Goal: Information Seeking & Learning: Learn about a topic

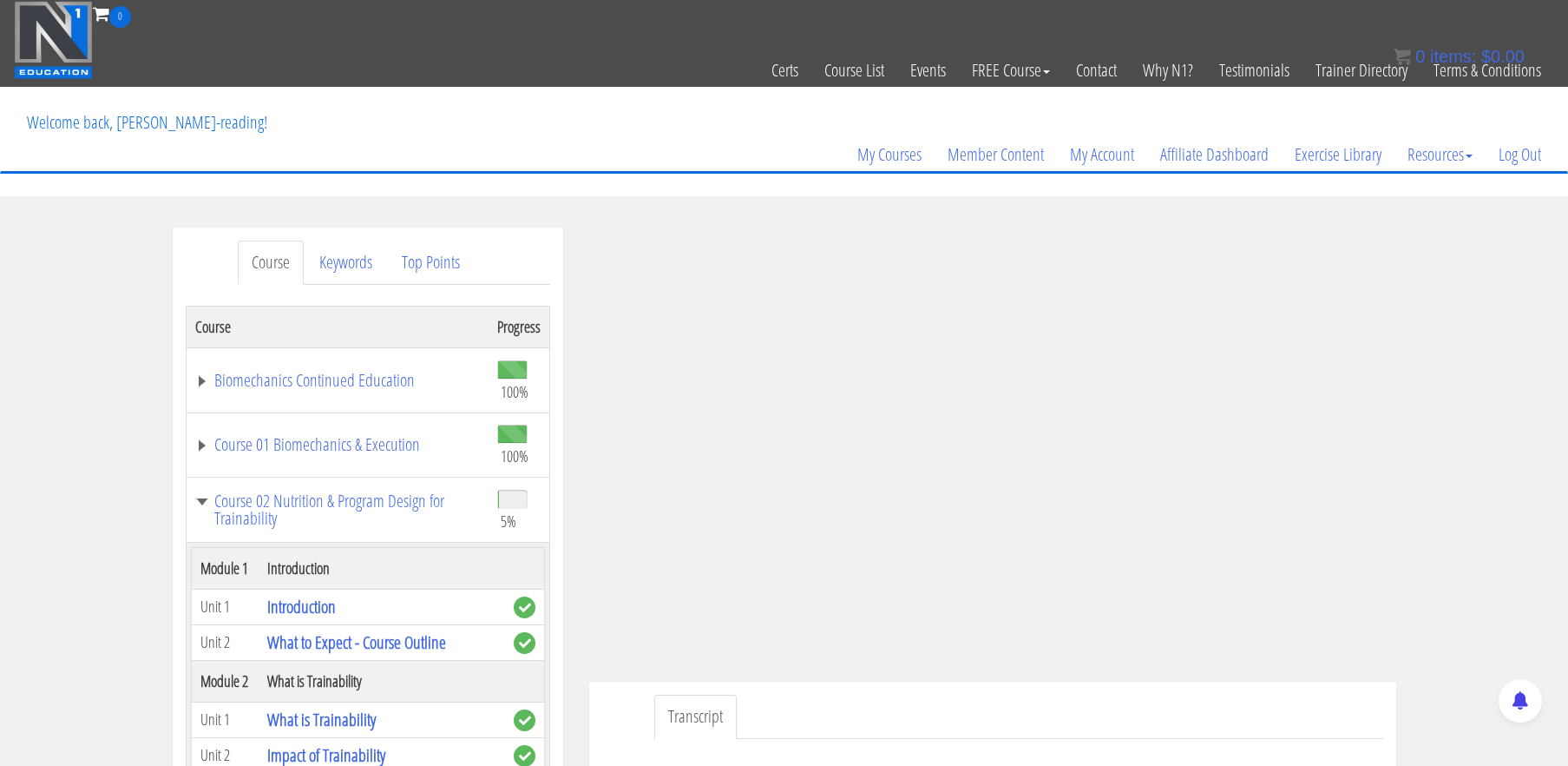
scroll to position [339, 0]
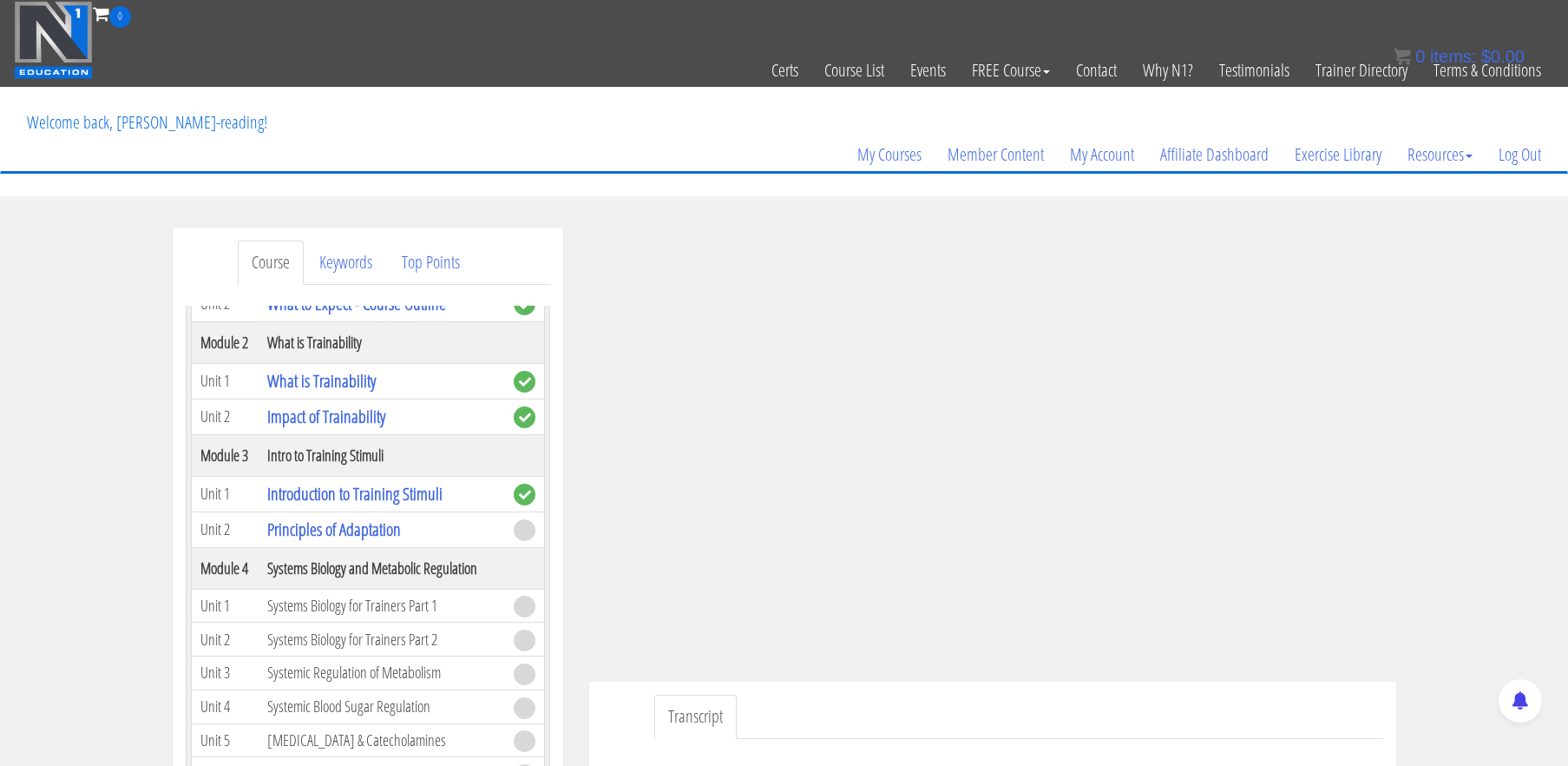
click at [1473, 310] on div "Course Keywords Top Points Course Progress Biomechanics Continued Education 100…" at bounding box center [784, 739] width 1568 height 1024
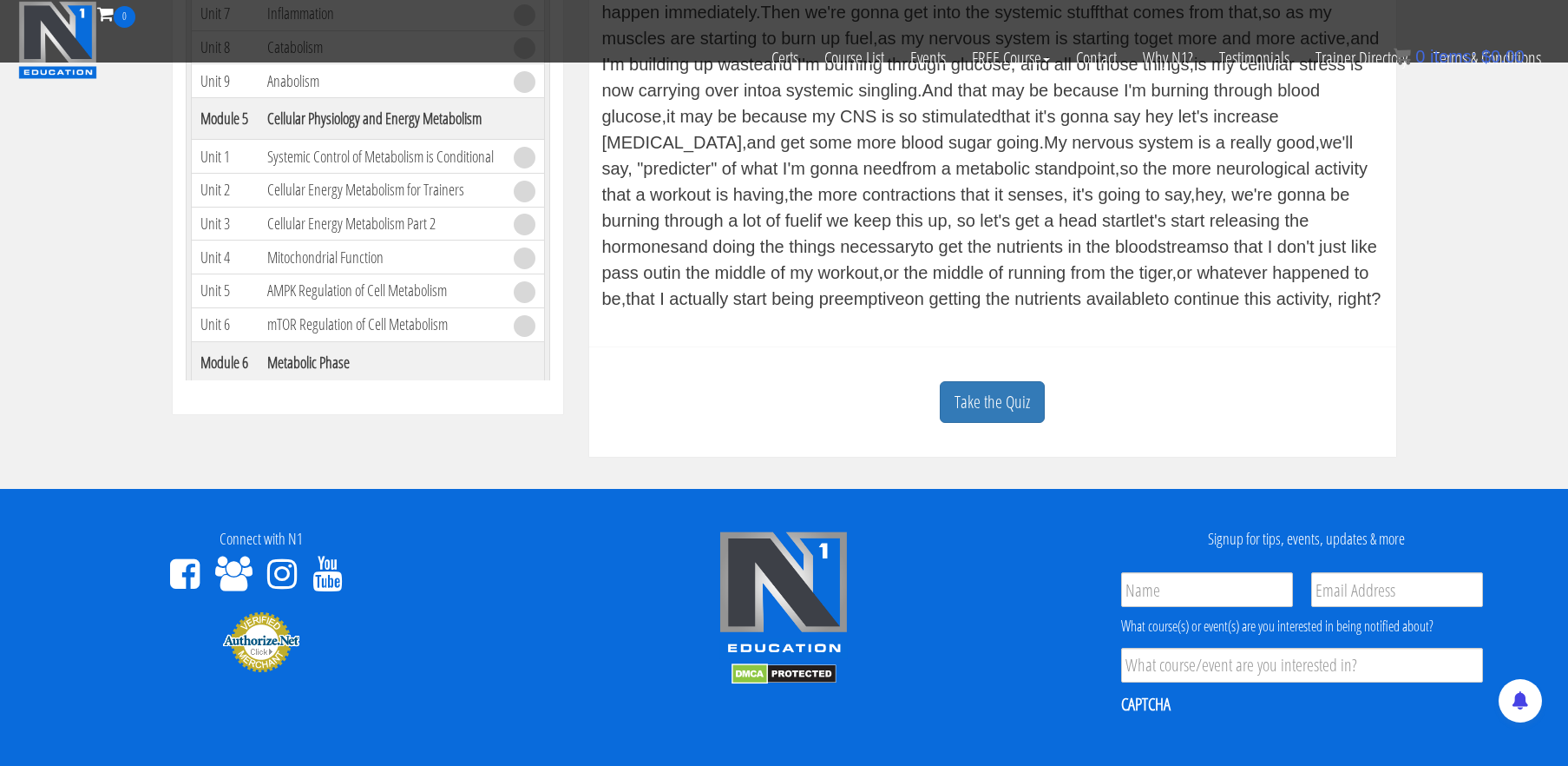
scroll to position [692, 0]
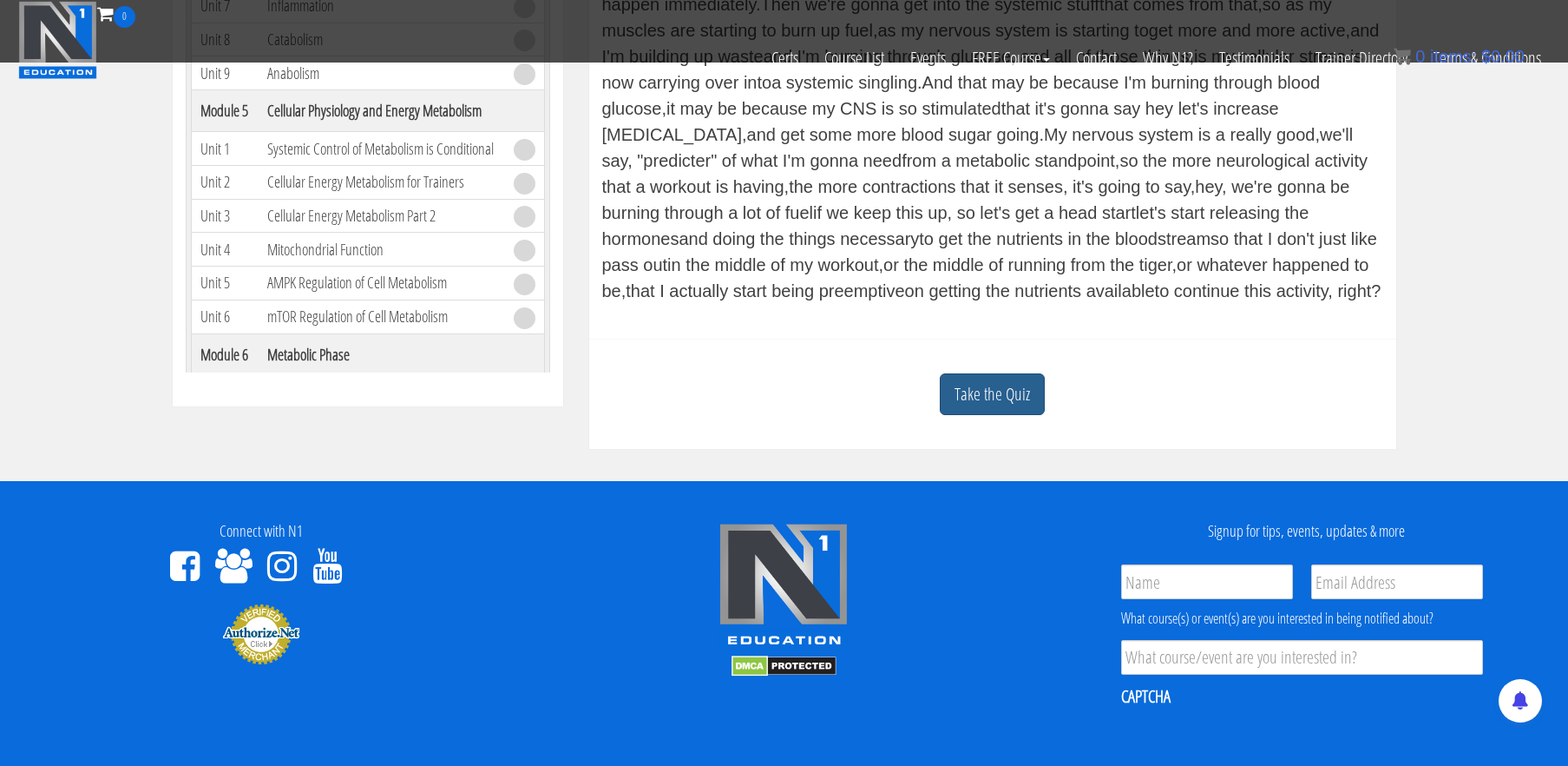
click at [998, 394] on link "Take the Quiz" at bounding box center [992, 394] width 105 height 42
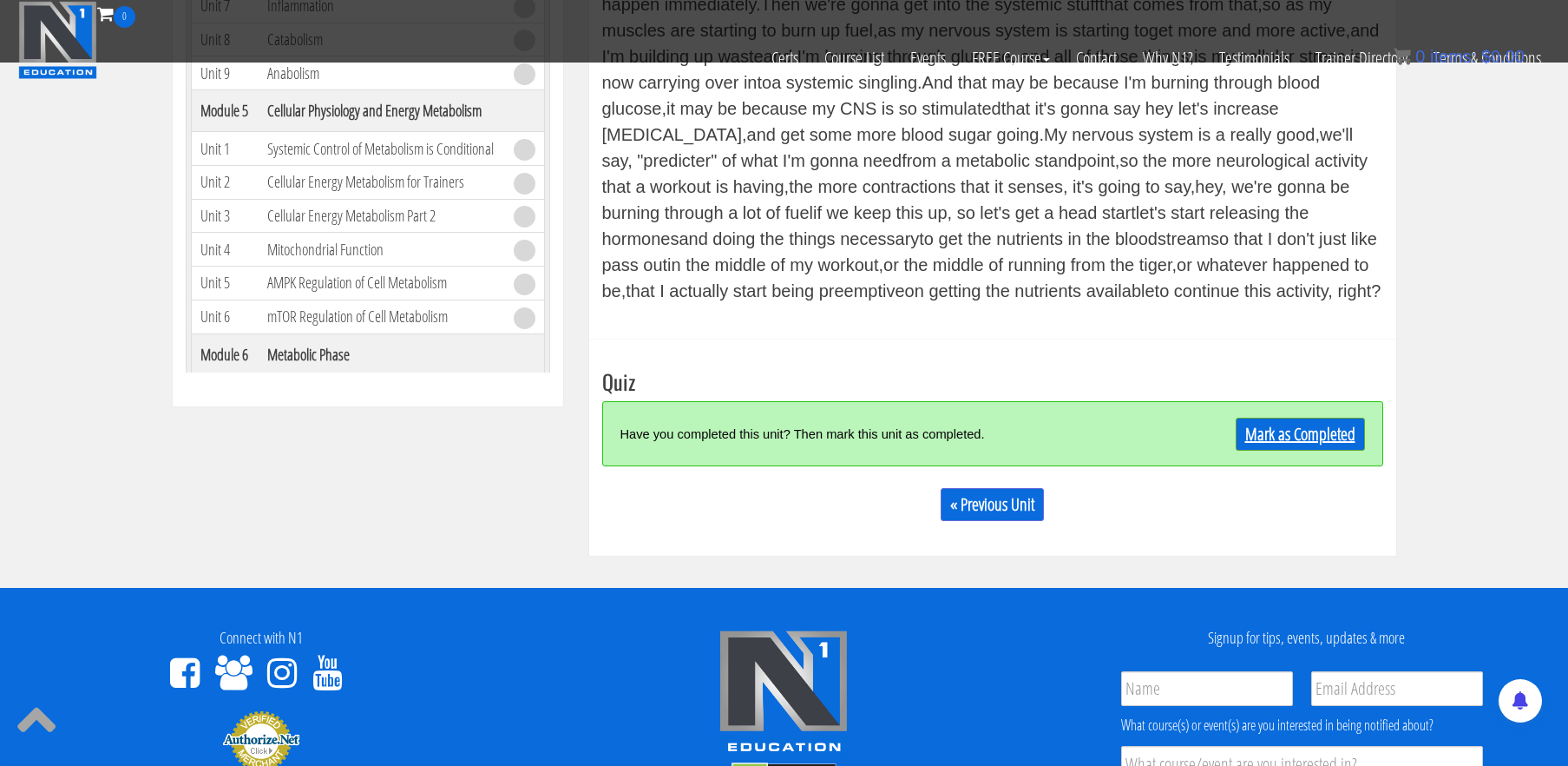
click at [1300, 427] on link "Mark as Completed" at bounding box center [1301, 434] width 129 height 33
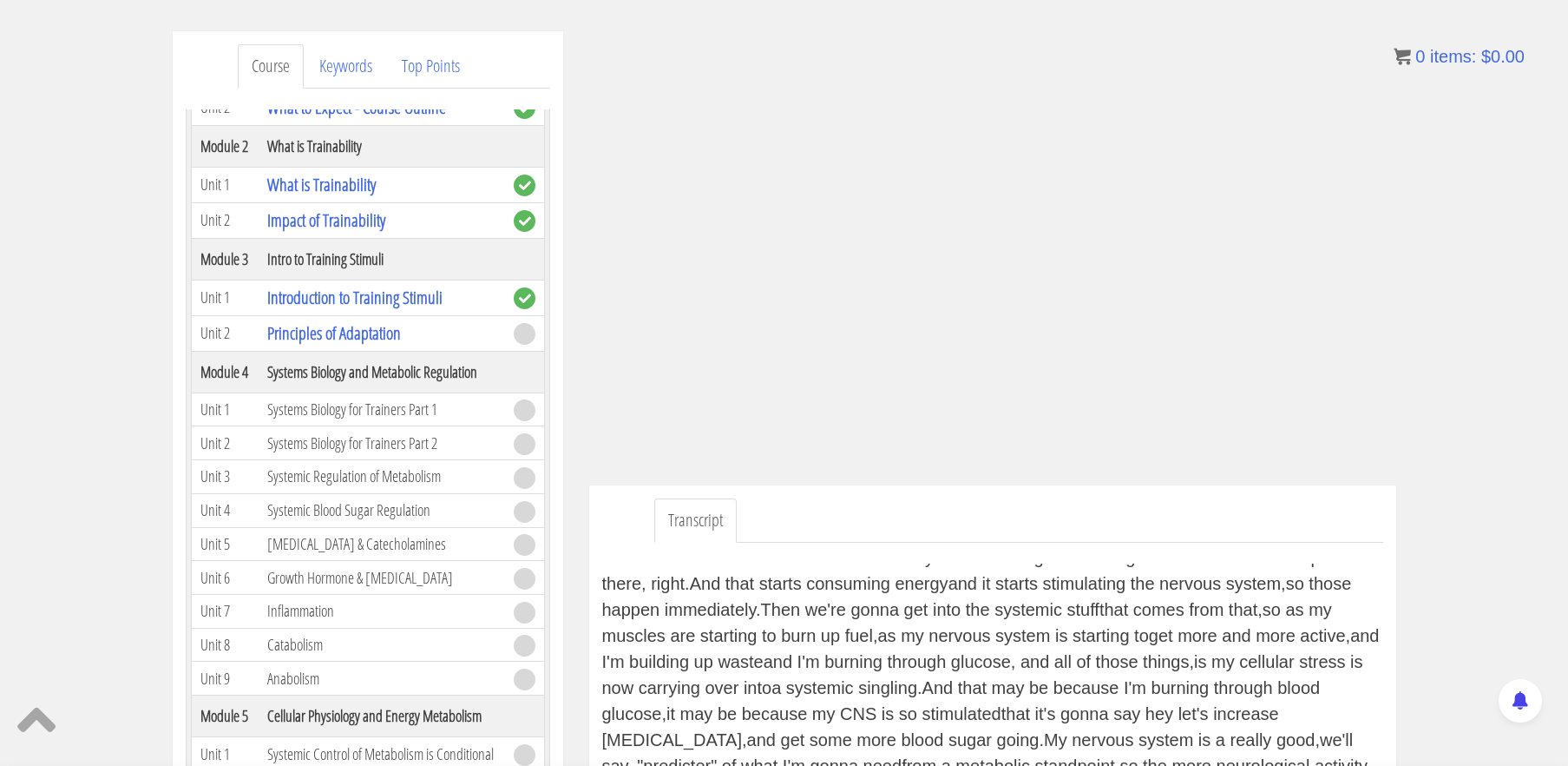
scroll to position [0, 0]
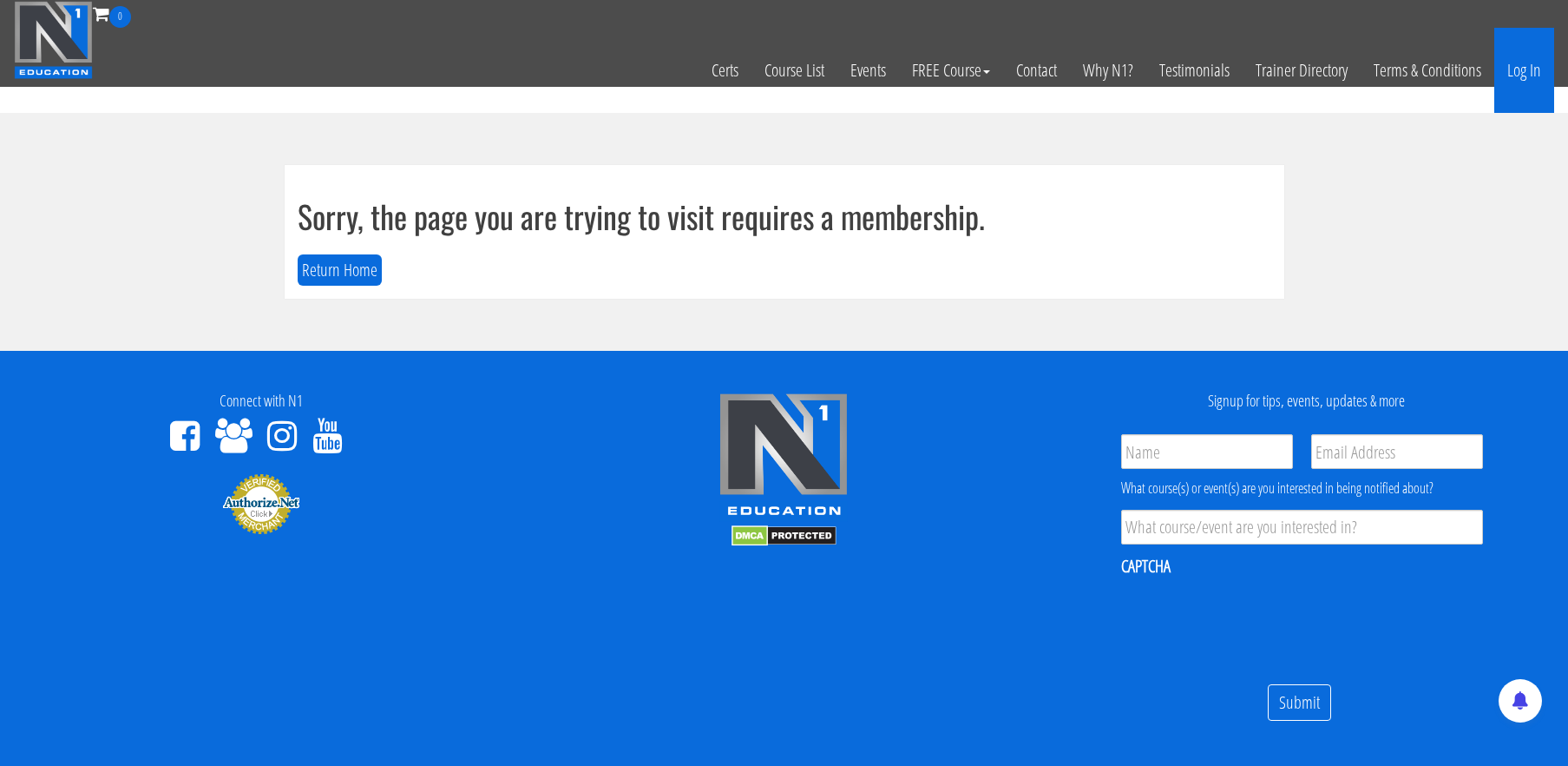
click at [1515, 74] on link "Log In" at bounding box center [1524, 70] width 60 height 85
